Goal: Download file/media

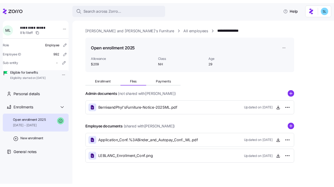
scroll to position [8, 0]
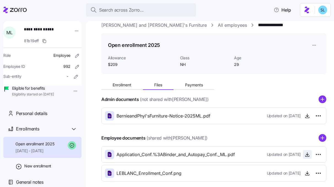
click at [305, 155] on icon "button" at bounding box center [307, 154] width 6 height 6
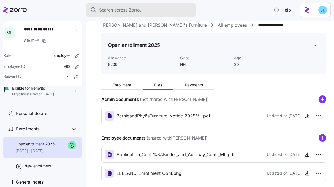
click at [163, 9] on div "Search across Zorro..." at bounding box center [140, 10] width 101 height 7
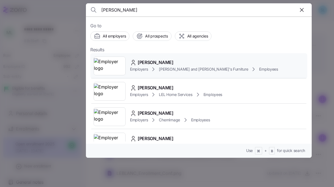
type input "[PERSON_NAME]"
click at [148, 63] on span "[PERSON_NAME]" at bounding box center [156, 62] width 36 height 7
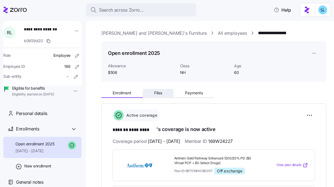
click at [158, 91] on span "Files" at bounding box center [158, 93] width 8 height 4
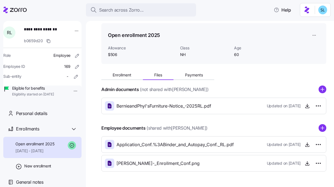
scroll to position [21, 0]
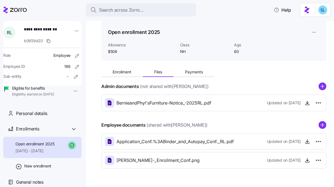
click at [302, 146] on div "Application_Conf.%3ABinder_and_Autopay_Conf._RL.pdf Updated on [DATE]" at bounding box center [214, 140] width 218 height 9
click at [303, 144] on span "button" at bounding box center [307, 141] width 8 height 8
click at [305, 143] on icon "button" at bounding box center [307, 143] width 4 height 1
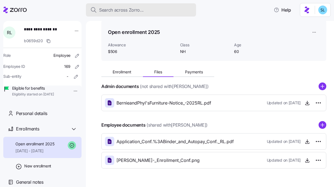
click at [171, 13] on button "Search across Zorro..." at bounding box center [141, 9] width 110 height 13
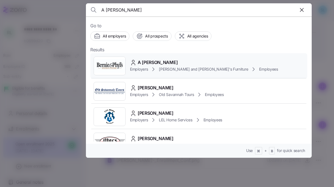
type input "A [PERSON_NAME]"
click at [189, 62] on div "A [PERSON_NAME]" at bounding box center [204, 62] width 148 height 7
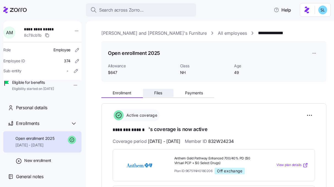
click at [165, 94] on button "Files" at bounding box center [158, 93] width 31 height 8
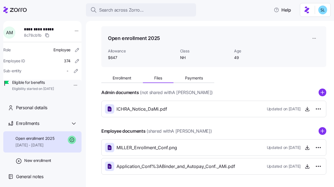
scroll to position [15, 0]
click at [307, 165] on icon "button" at bounding box center [307, 165] width 0 height 3
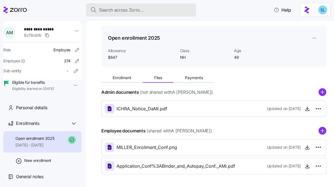
click at [153, 9] on div "Search across Zorro..." at bounding box center [140, 10] width 101 height 7
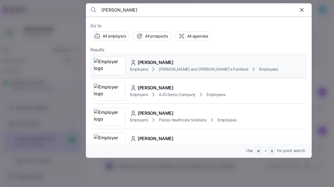
type input "[PERSON_NAME]"
click at [166, 62] on span "[PERSON_NAME]" at bounding box center [156, 62] width 36 height 7
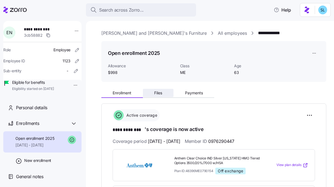
click at [167, 94] on button "Files" at bounding box center [158, 93] width 31 height 8
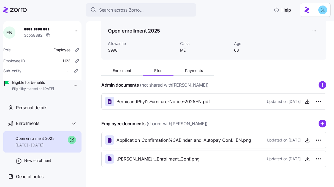
scroll to position [24, 0]
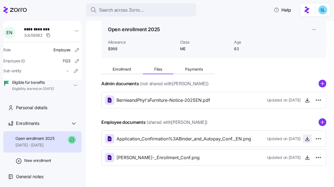
click at [303, 139] on span "button" at bounding box center [307, 138] width 8 height 8
click at [304, 136] on span "button" at bounding box center [307, 138] width 8 height 8
click at [306, 138] on span "button" at bounding box center [307, 138] width 8 height 8
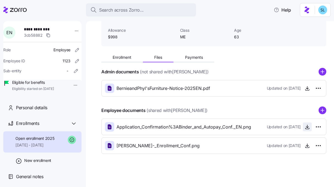
click at [305, 129] on icon "button" at bounding box center [307, 128] width 4 height 1
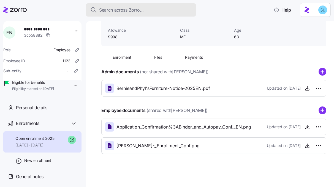
click at [147, 9] on div "Search across Zorro..." at bounding box center [140, 10] width 101 height 7
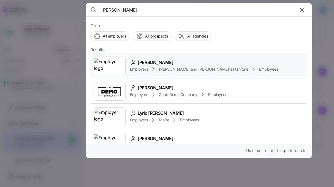
type input "[PERSON_NAME]"
click at [171, 56] on div "[PERSON_NAME] Employers [PERSON_NAME] and [PERSON_NAME]'s Furniture Employees" at bounding box center [198, 65] width 217 height 25
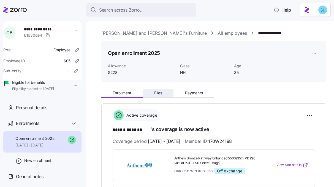
click at [159, 90] on button "Files" at bounding box center [158, 93] width 31 height 8
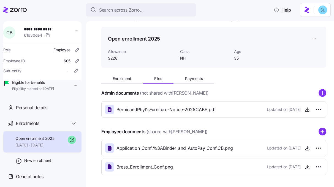
scroll to position [17, 0]
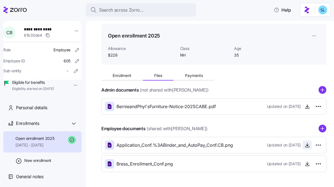
click at [304, 146] on icon "button" at bounding box center [307, 145] width 6 height 6
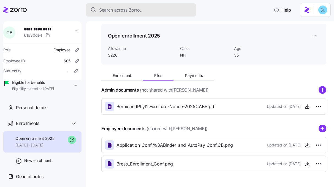
click at [145, 8] on div "Search across Zorro..." at bounding box center [140, 10] width 101 height 7
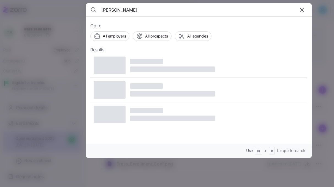
type input "[PERSON_NAME]"
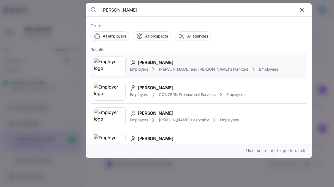
click at [163, 62] on span "[PERSON_NAME]" at bounding box center [156, 62] width 36 height 7
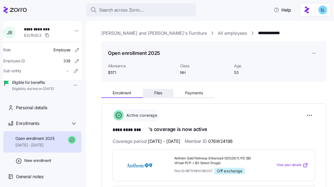
click at [163, 92] on button "Files" at bounding box center [158, 93] width 31 height 8
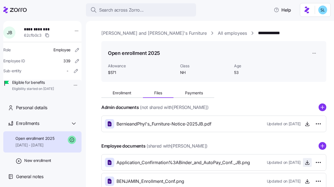
click at [304, 162] on icon "button" at bounding box center [307, 162] width 6 height 6
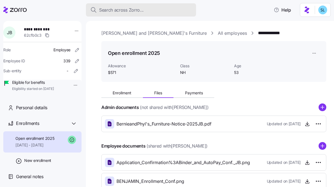
click at [125, 11] on span "Search across Zorro..." at bounding box center [121, 10] width 45 height 7
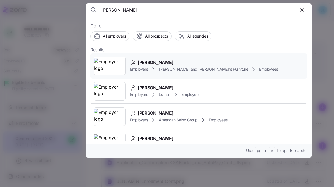
type input "[PERSON_NAME]"
click at [160, 60] on span "[PERSON_NAME]" at bounding box center [156, 62] width 36 height 7
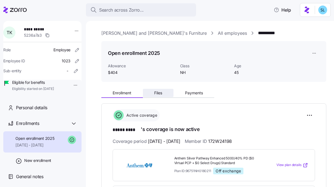
click at [164, 92] on button "Files" at bounding box center [158, 93] width 31 height 8
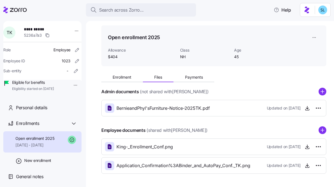
scroll to position [17, 0]
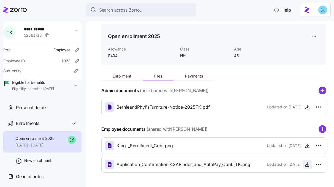
click at [304, 164] on icon "button" at bounding box center [307, 164] width 6 height 6
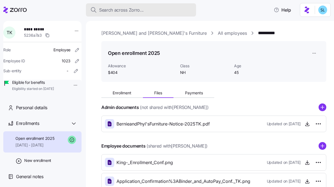
click at [173, 8] on div "Search across Zorro..." at bounding box center [140, 10] width 101 height 7
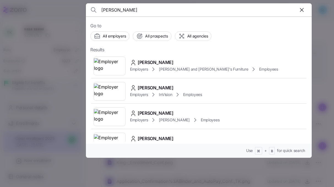
type input "[PERSON_NAME]"
click at [161, 59] on span "[PERSON_NAME]" at bounding box center [156, 62] width 36 height 7
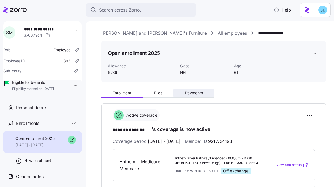
click at [198, 94] on span "Payments" at bounding box center [194, 93] width 18 height 4
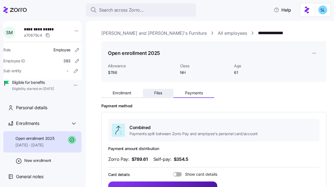
click at [165, 94] on button "Files" at bounding box center [158, 93] width 31 height 8
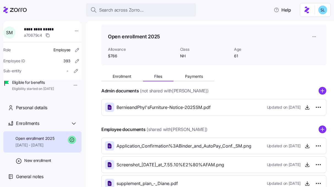
scroll to position [20, 0]
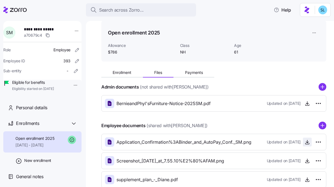
click at [305, 143] on icon "button" at bounding box center [307, 142] width 6 height 6
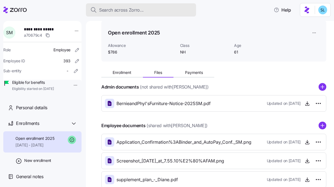
click at [128, 11] on span "Search across Zorro..." at bounding box center [121, 10] width 45 height 7
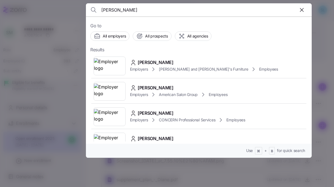
type input "[PERSON_NAME]"
click at [154, 59] on span "[PERSON_NAME]" at bounding box center [156, 62] width 36 height 7
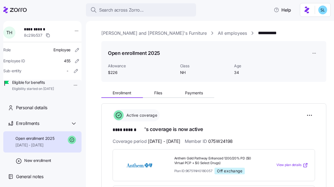
click at [159, 95] on span "Files" at bounding box center [158, 93] width 8 height 4
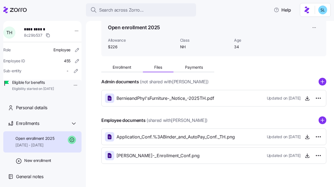
scroll to position [31, 0]
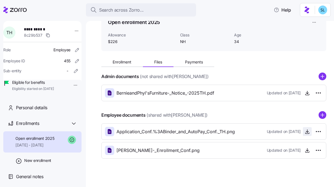
click at [304, 136] on button "button" at bounding box center [307, 131] width 9 height 9
click at [304, 130] on icon "button" at bounding box center [307, 132] width 6 height 6
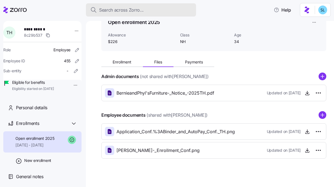
click at [166, 5] on button "Search across Zorro..." at bounding box center [141, 9] width 110 height 13
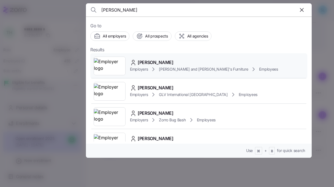
type input "[PERSON_NAME]"
click at [156, 59] on span "[PERSON_NAME]" at bounding box center [156, 62] width 36 height 7
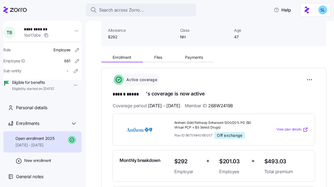
scroll to position [39, 0]
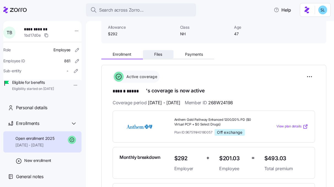
click at [165, 55] on button "Files" at bounding box center [158, 54] width 31 height 8
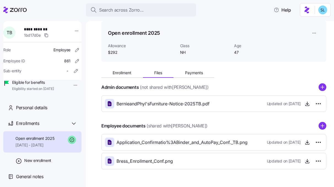
scroll to position [25, 0]
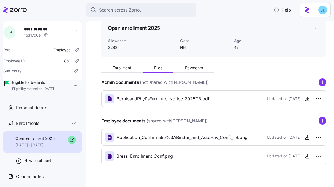
click at [301, 142] on div "Application_Confirmatio%3ABinder_and_AutoPay_Conf._TB.png Updated on [DATE]" at bounding box center [213, 137] width 225 height 17
click at [304, 140] on icon "button" at bounding box center [307, 137] width 6 height 6
